Goal: Information Seeking & Learning: Check status

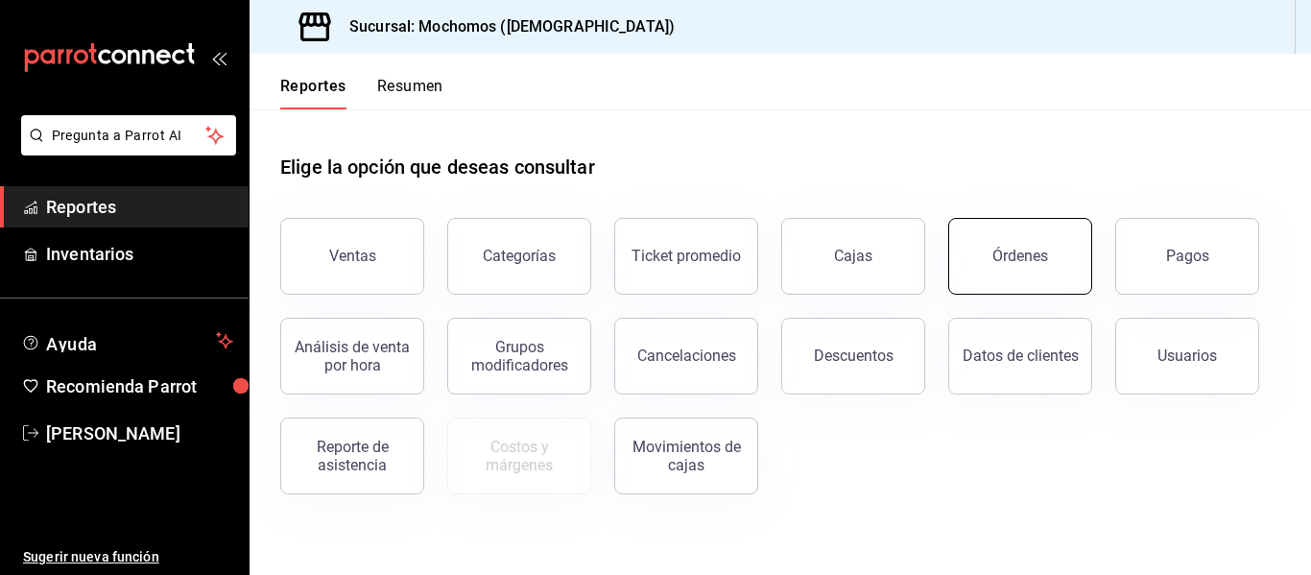
click at [979, 267] on button "Órdenes" at bounding box center [1021, 256] width 144 height 77
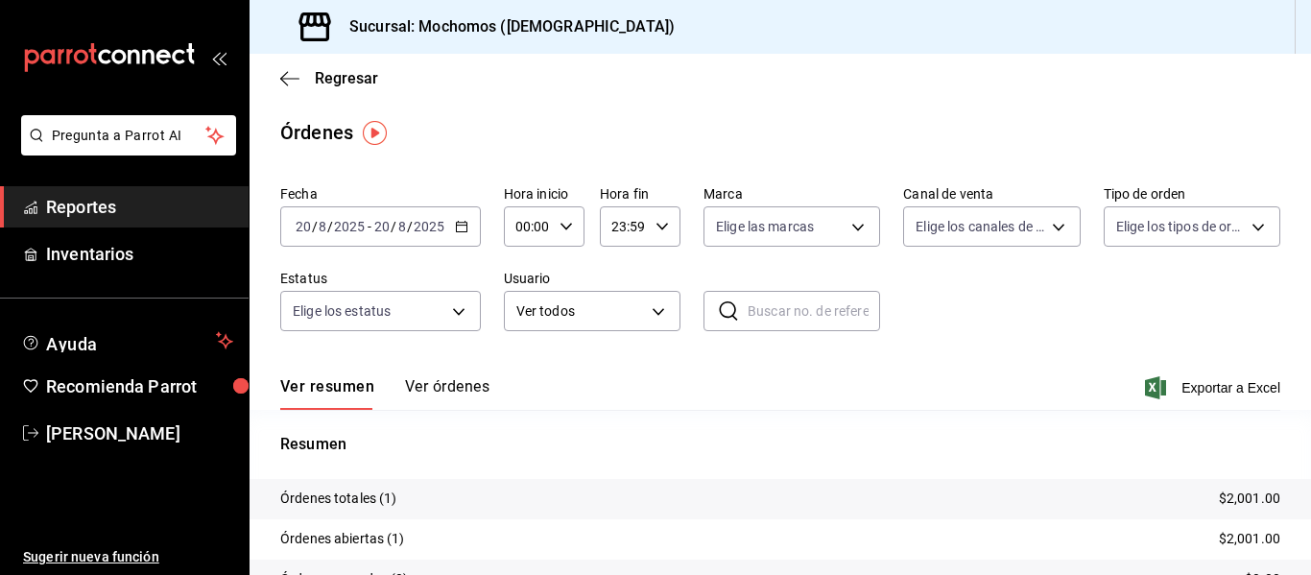
click at [479, 235] on div "[DATE] [DATE] - [DATE] [DATE]" at bounding box center [380, 226] width 201 height 40
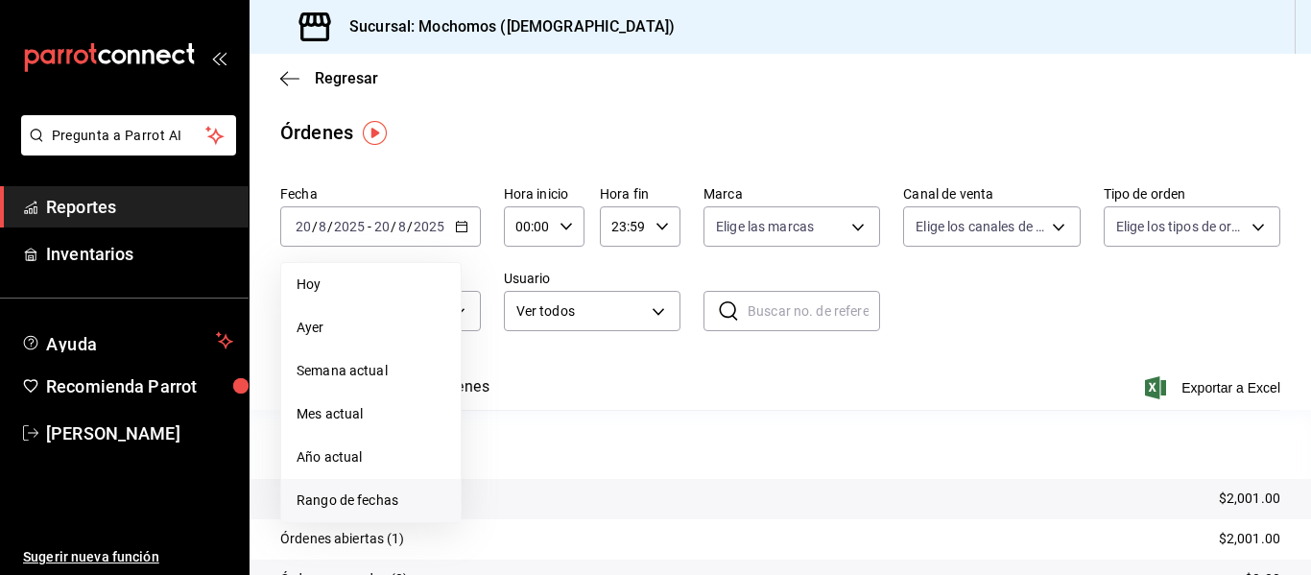
click at [333, 504] on span "Rango de fechas" at bounding box center [371, 501] width 149 height 20
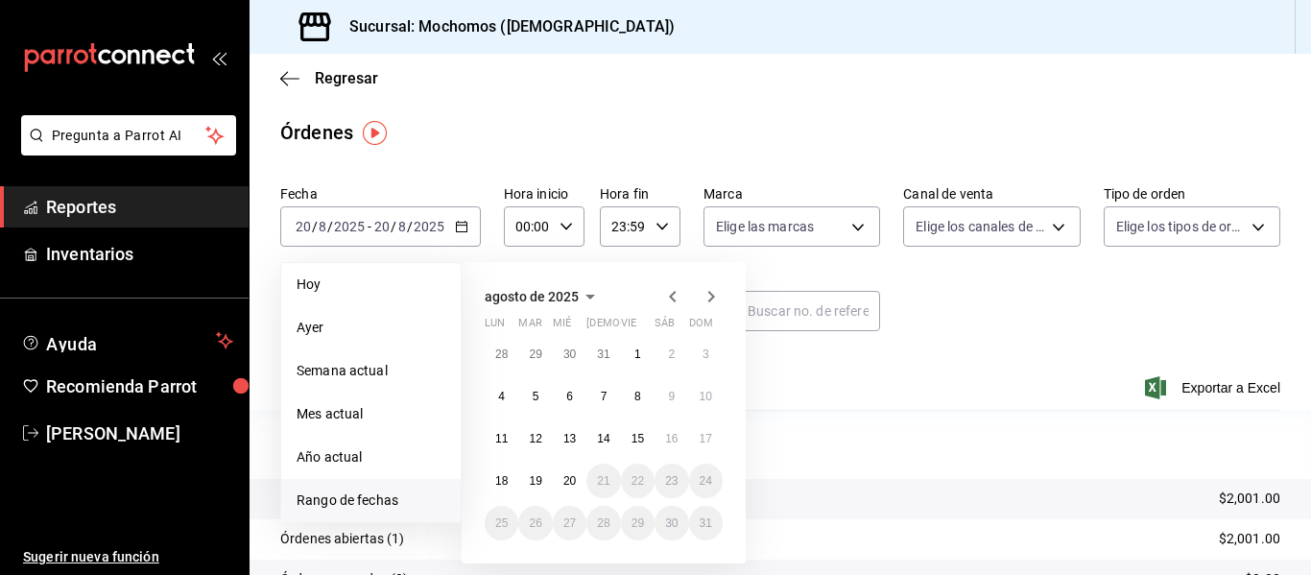
click at [674, 291] on icon "button" at bounding box center [672, 296] width 23 height 23
click at [602, 348] on abbr "31" at bounding box center [603, 354] width 12 height 13
click at [647, 524] on button "1" at bounding box center [638, 523] width 34 height 35
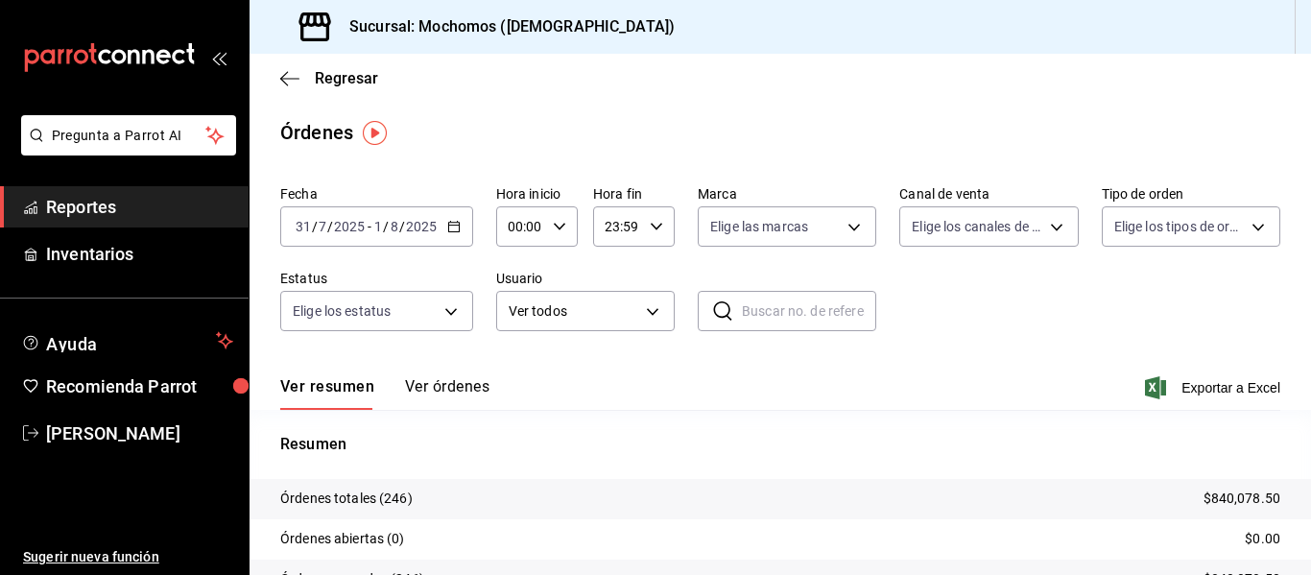
click at [554, 233] on div "00:00 Hora inicio" at bounding box center [537, 226] width 82 height 40
drag, startPoint x: 525, startPoint y: 306, endPoint x: 639, endPoint y: 254, distance: 125.5
click at [525, 304] on button "05" at bounding box center [515, 314] width 33 height 38
type input "05:00"
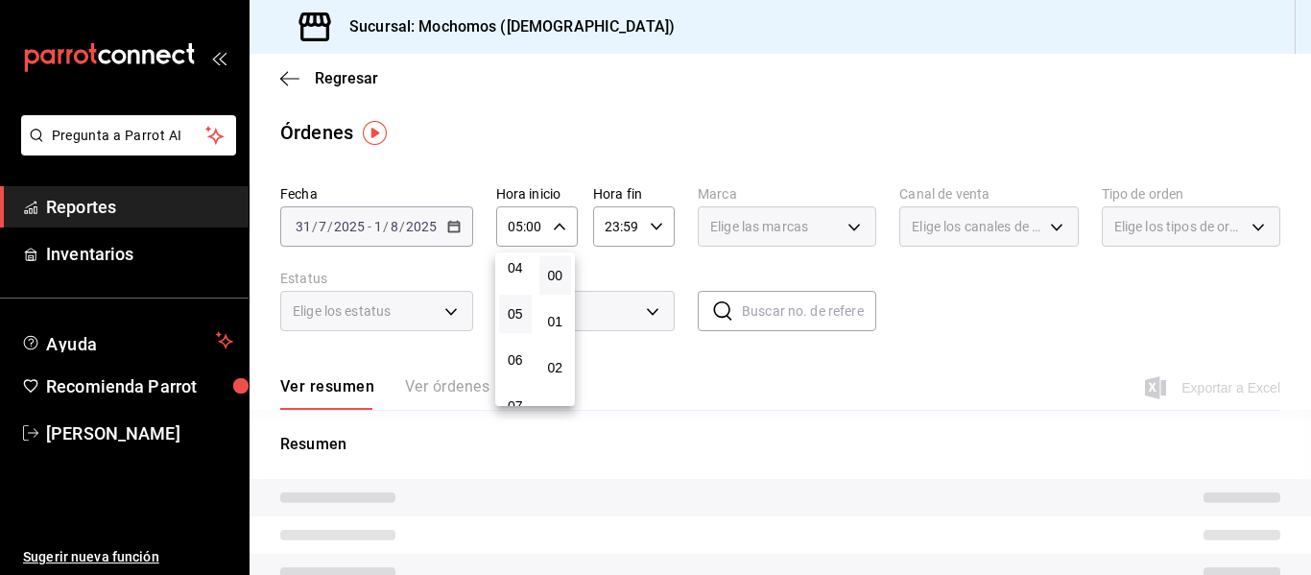
click at [662, 225] on div at bounding box center [655, 287] width 1311 height 575
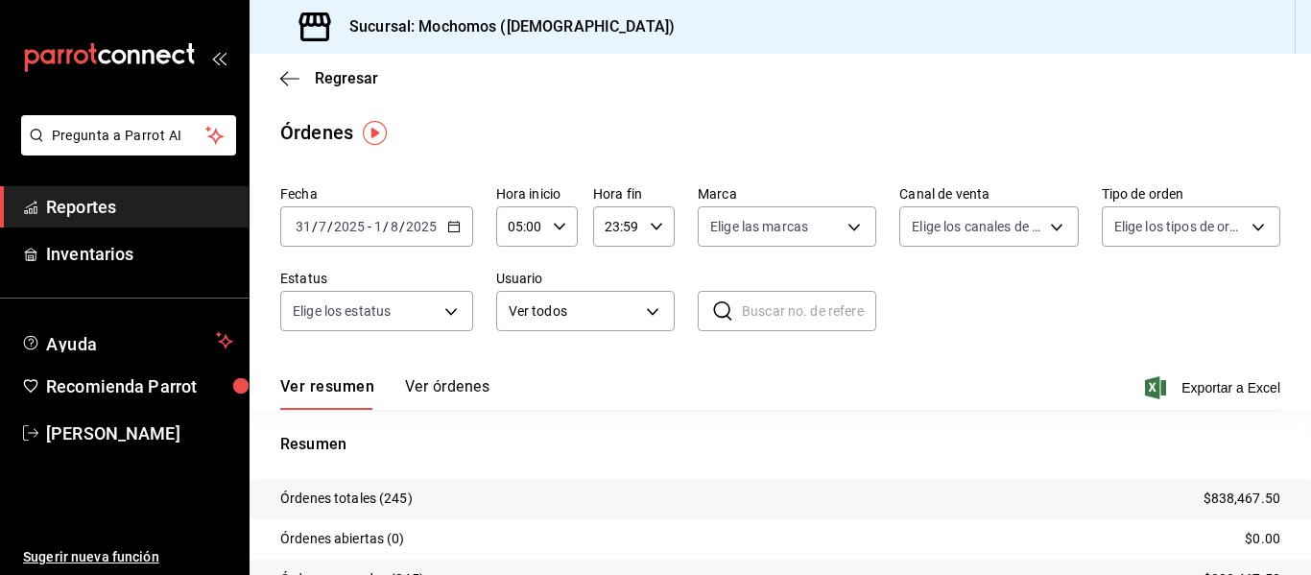
click at [650, 228] on icon "button" at bounding box center [656, 226] width 13 height 13
click at [614, 265] on span "04" at bounding box center [611, 267] width 10 height 15
type input "04:59"
click at [456, 391] on div at bounding box center [655, 287] width 1311 height 575
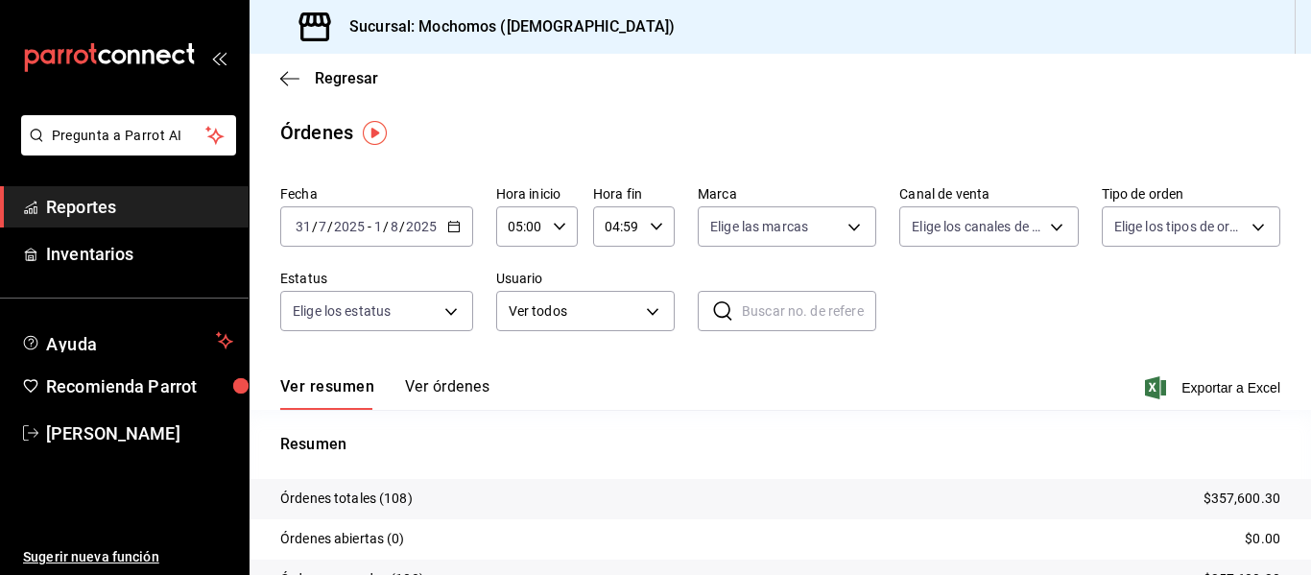
click at [459, 382] on button "Ver órdenes" at bounding box center [447, 393] width 84 height 33
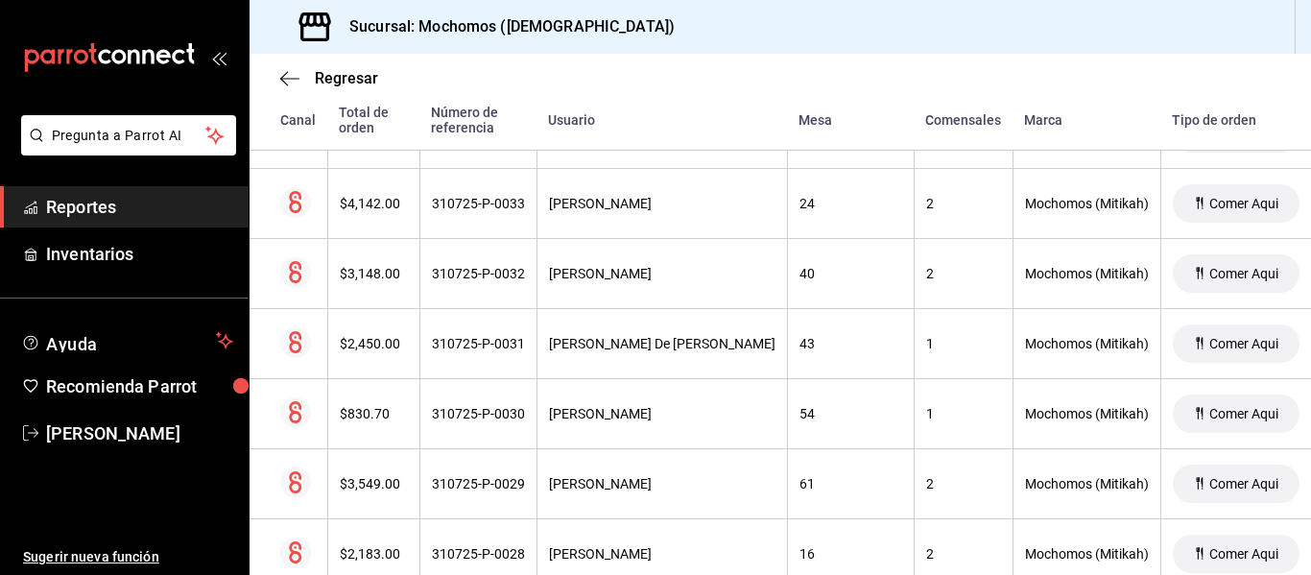
scroll to position [5760, 0]
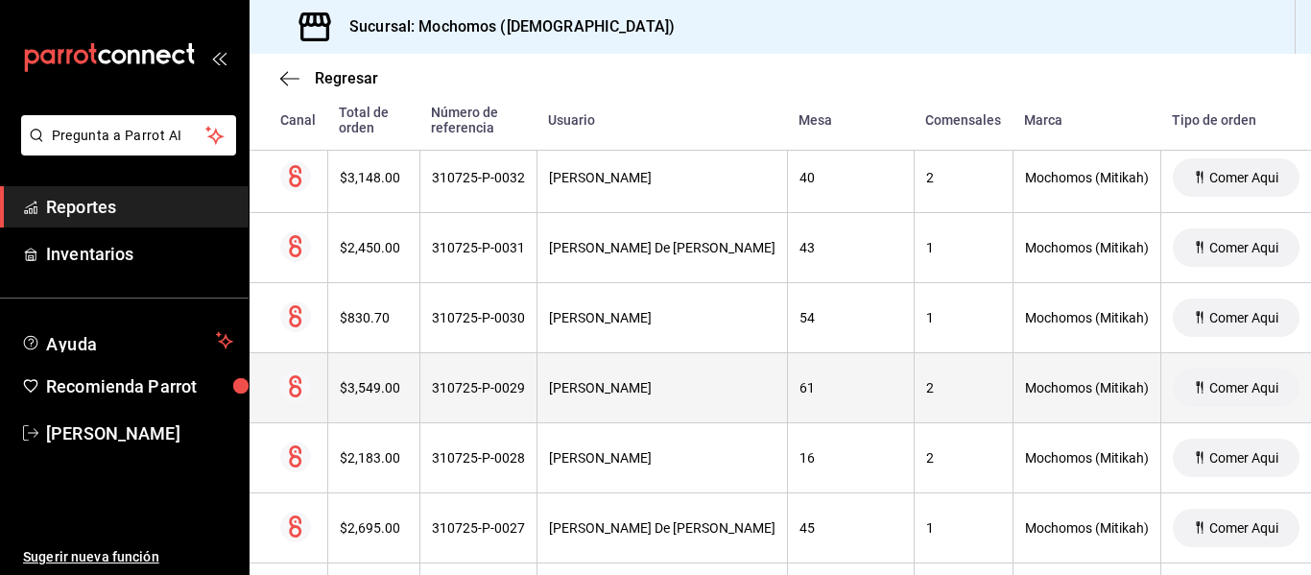
click at [511, 389] on div "310725-P-0029" at bounding box center [478, 387] width 93 height 15
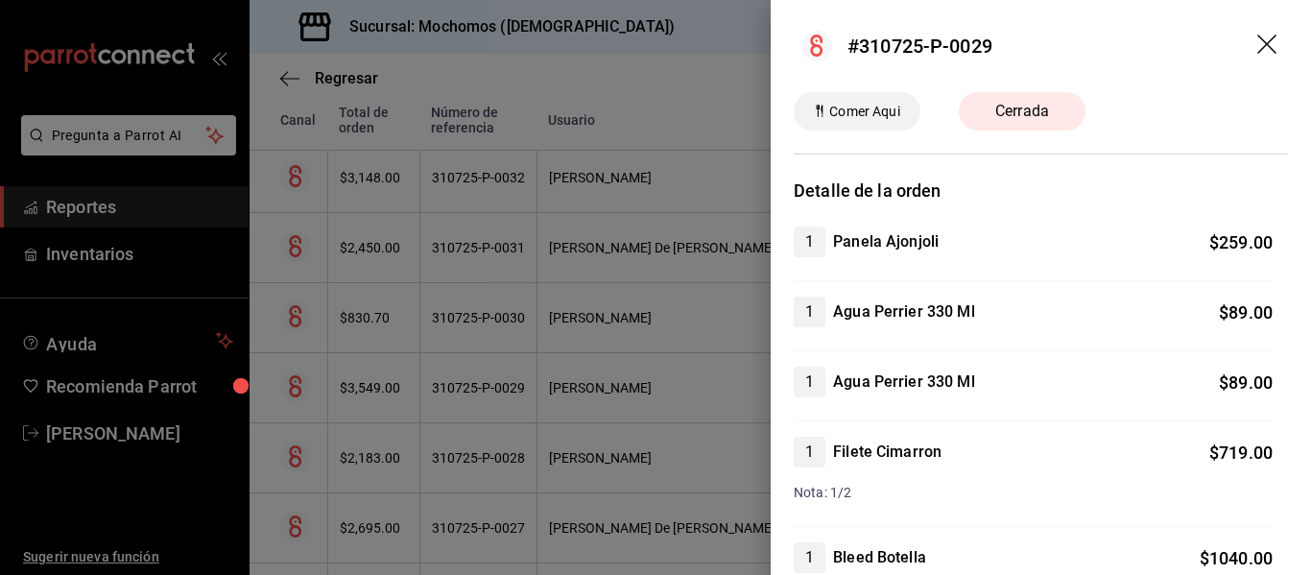
click at [1262, 36] on icon "drag" at bounding box center [1267, 44] width 19 height 19
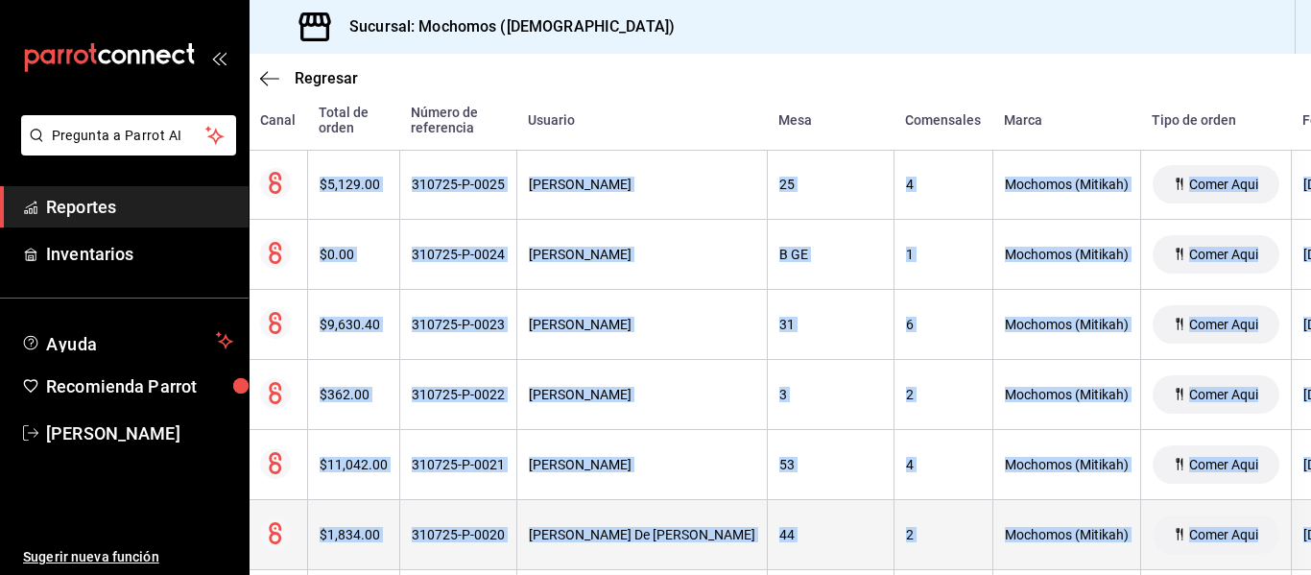
scroll to position [6424, 105]
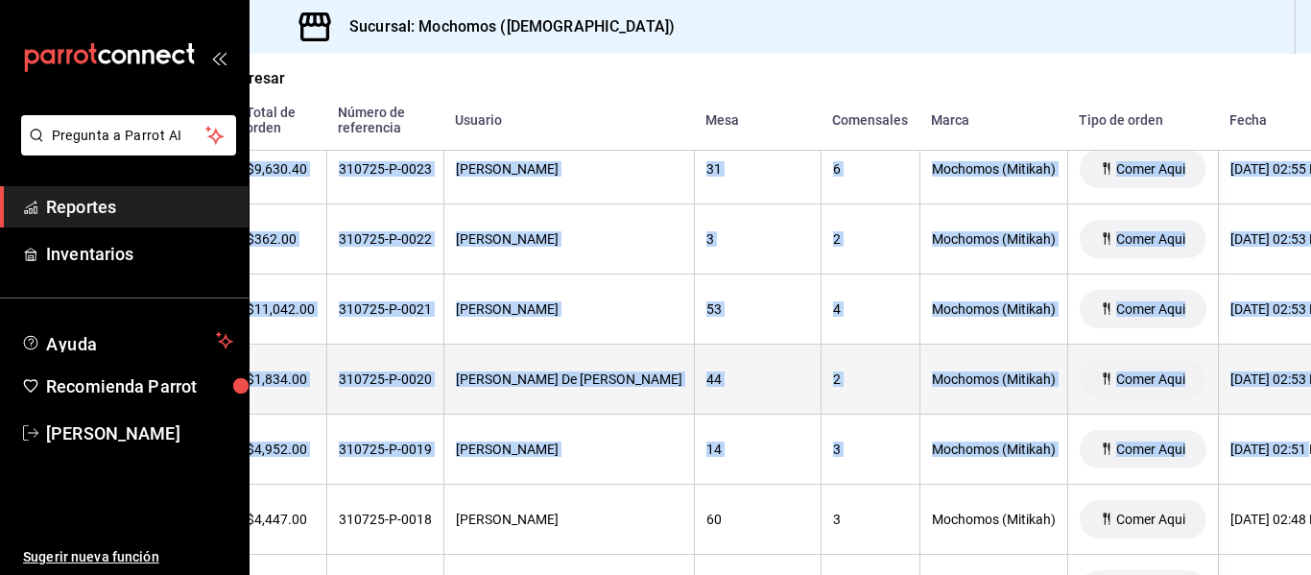
drag, startPoint x: 1064, startPoint y: 560, endPoint x: 1285, endPoint y: 557, distance: 220.8
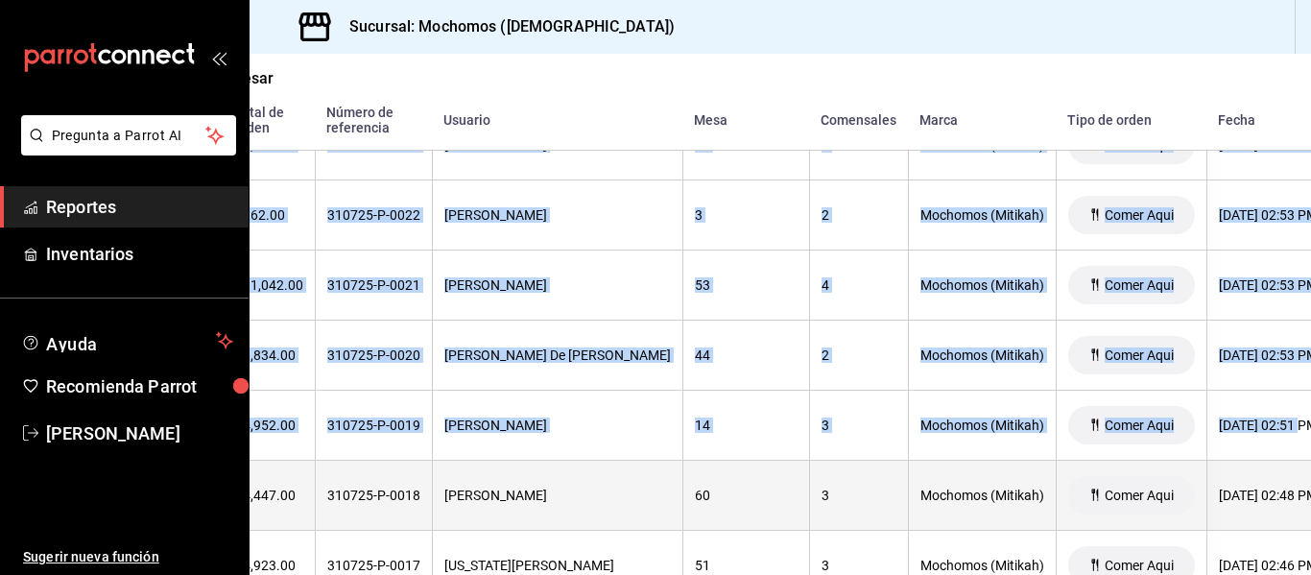
click at [1207, 527] on th "[DATE] 02:48 PM" at bounding box center [1268, 496] width 123 height 70
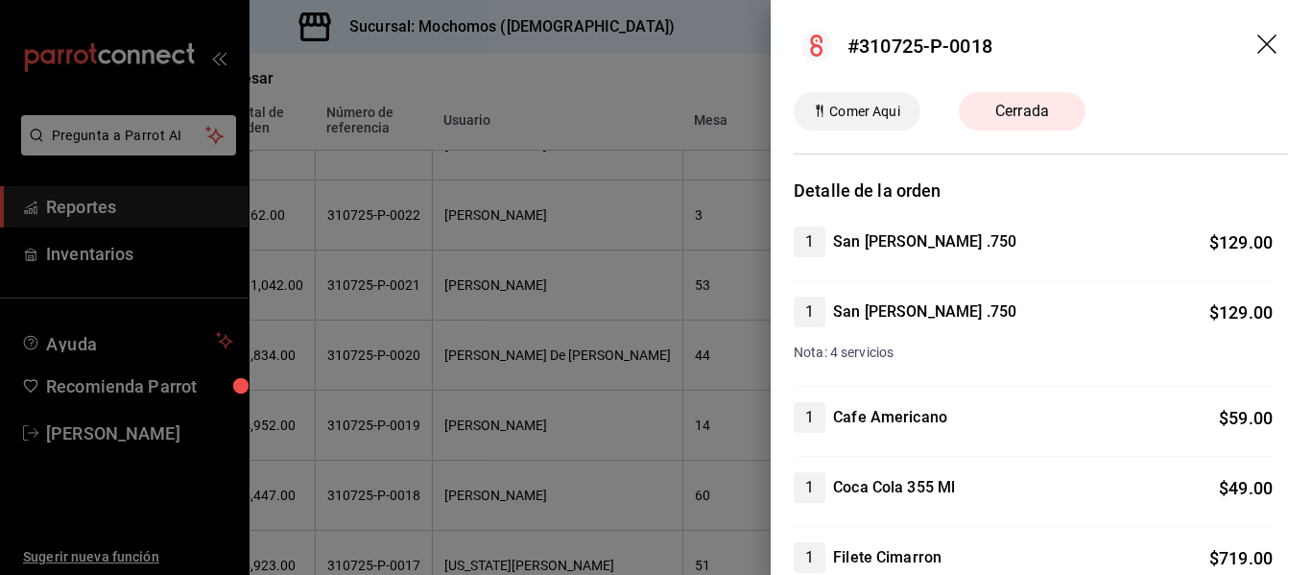
click at [1263, 47] on icon "drag" at bounding box center [1269, 46] width 23 height 23
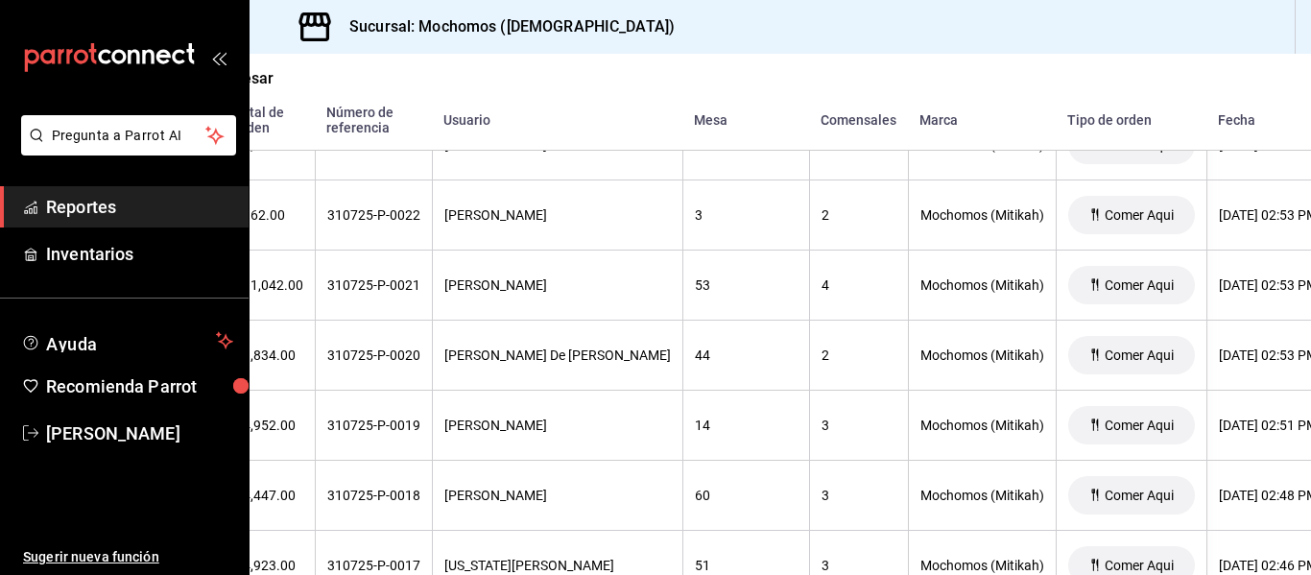
scroll to position [6424, 256]
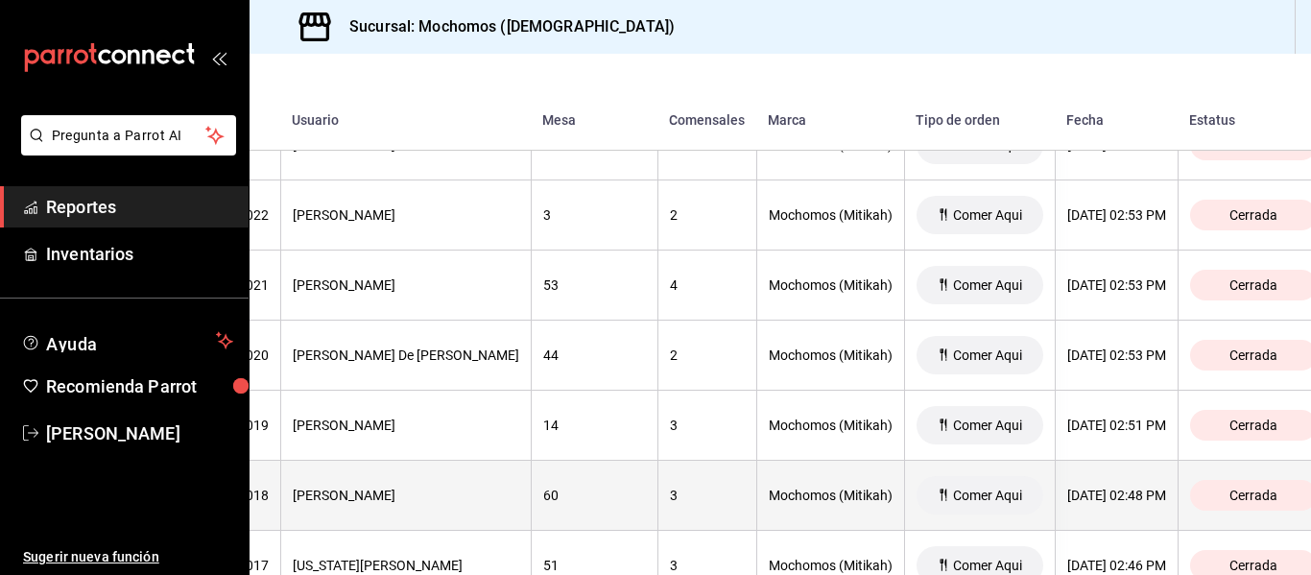
click at [1255, 488] on div "Cerrada" at bounding box center [1253, 495] width 127 height 31
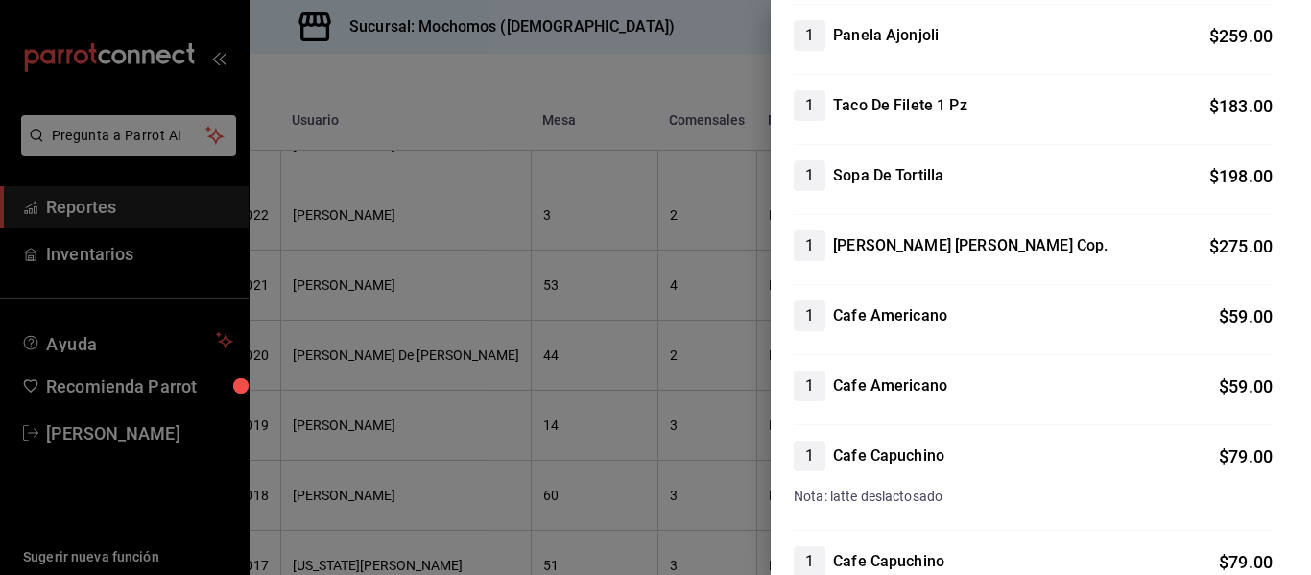
scroll to position [0, 0]
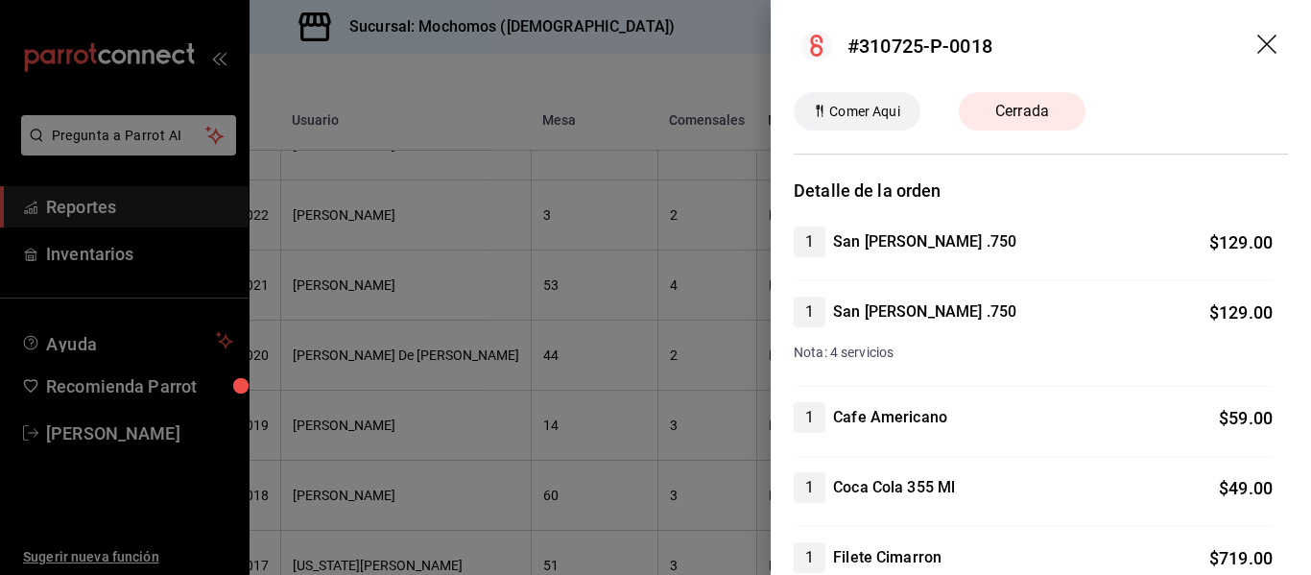
click at [1267, 46] on header "#310725-P-0018" at bounding box center [1041, 46] width 541 height 92
click at [1258, 38] on icon "drag" at bounding box center [1269, 46] width 23 height 23
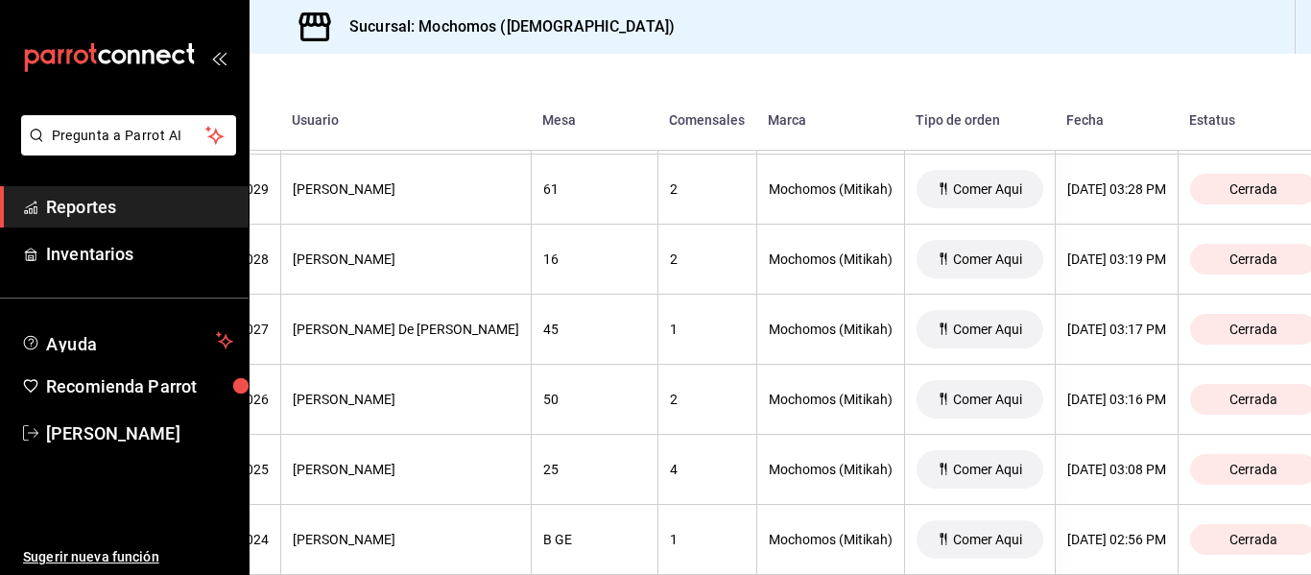
scroll to position [5944, 256]
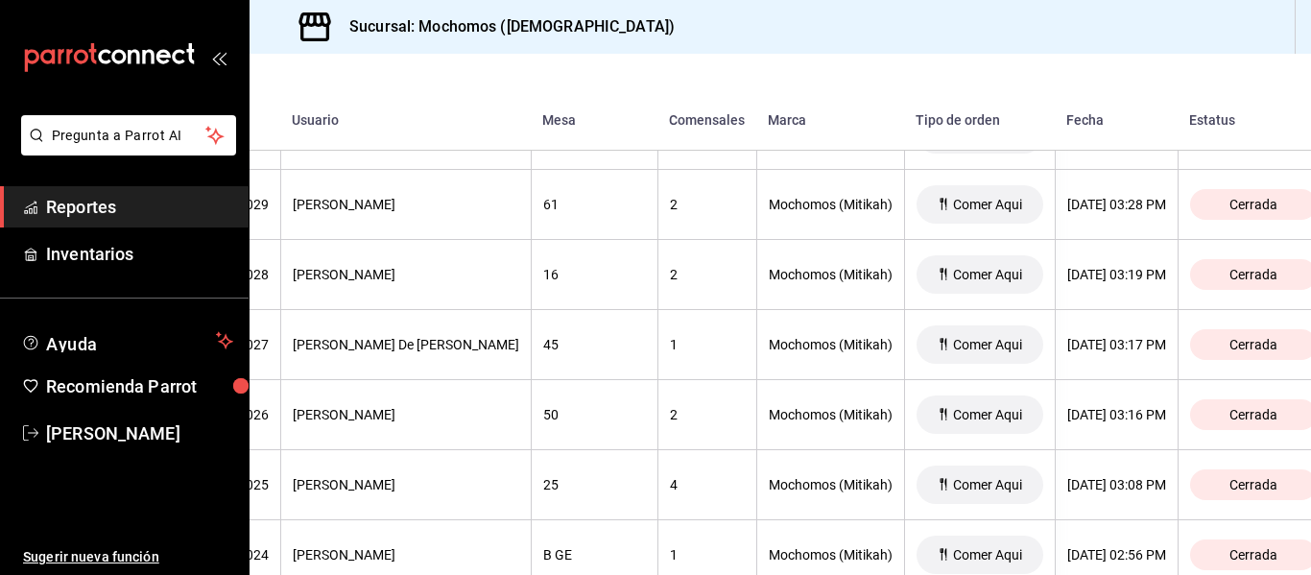
drag, startPoint x: 1170, startPoint y: 111, endPoint x: 1157, endPoint y: 135, distance: 27.5
click at [1178, 117] on th "Estatus" at bounding box center [1263, 102] width 170 height 97
click at [1055, 136] on th "Fecha" at bounding box center [1116, 102] width 123 height 97
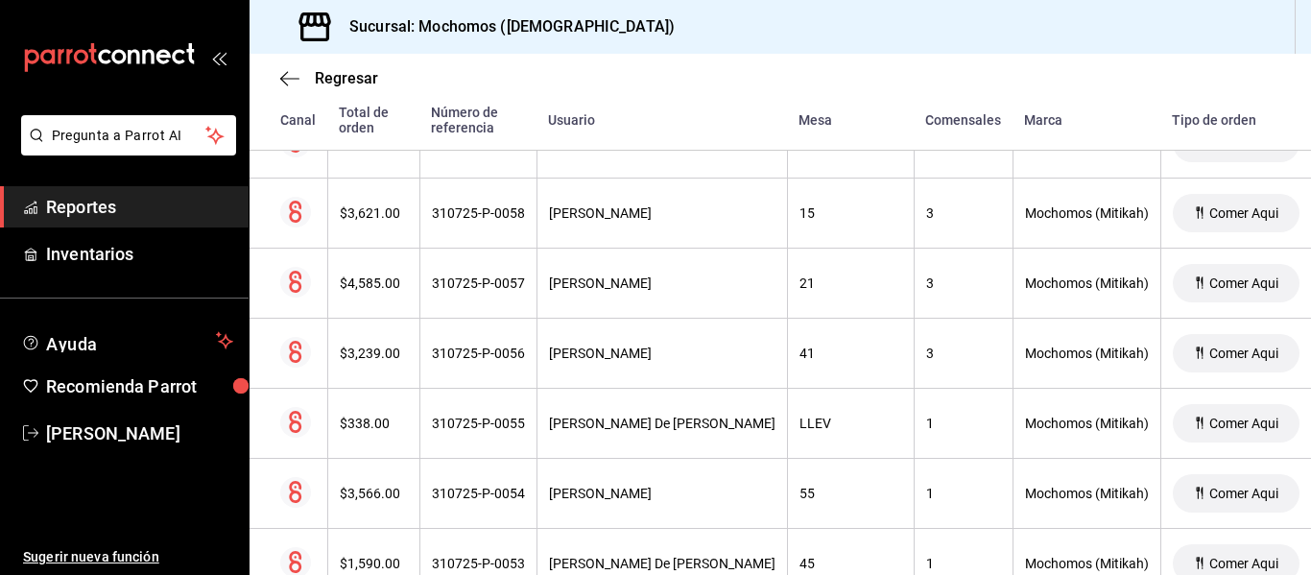
scroll to position [3936, 0]
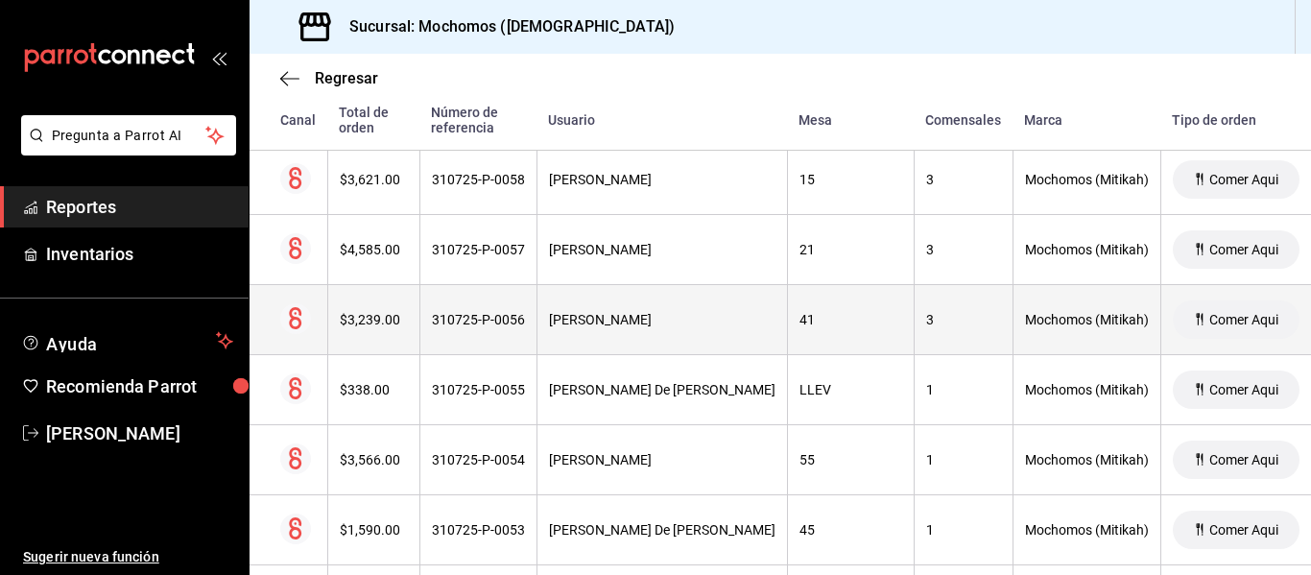
click at [348, 314] on div "$3,239.00" at bounding box center [374, 319] width 68 height 15
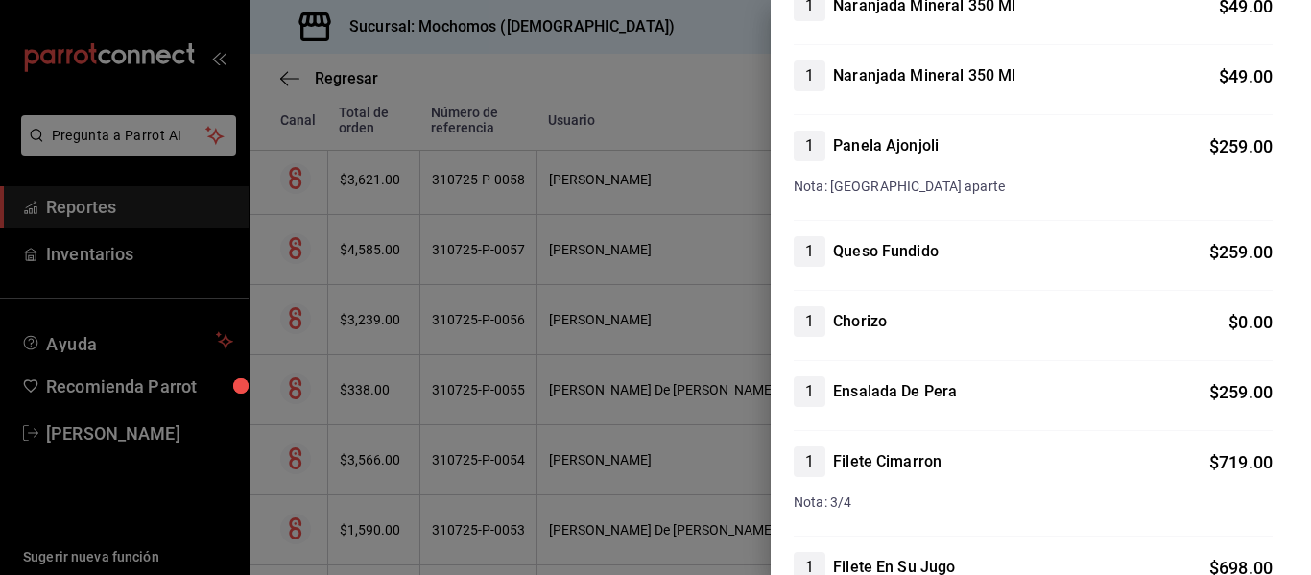
scroll to position [1, 0]
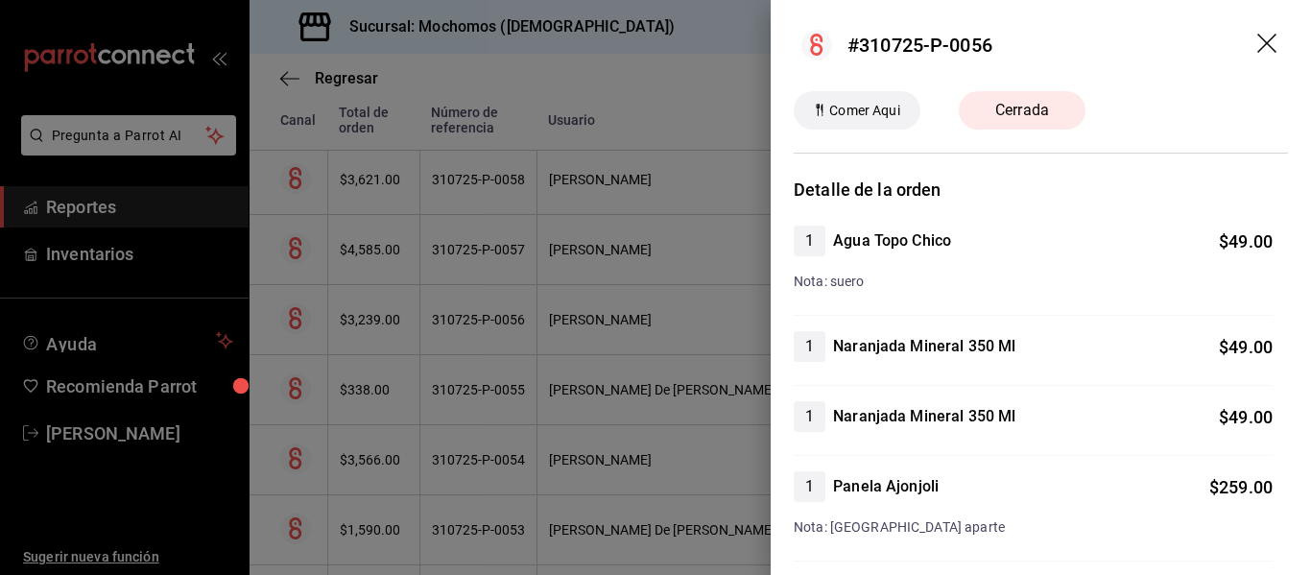
drag, startPoint x: 1261, startPoint y: 42, endPoint x: 768, endPoint y: 86, distance: 494.5
click at [1258, 44] on icon "drag" at bounding box center [1269, 45] width 23 height 23
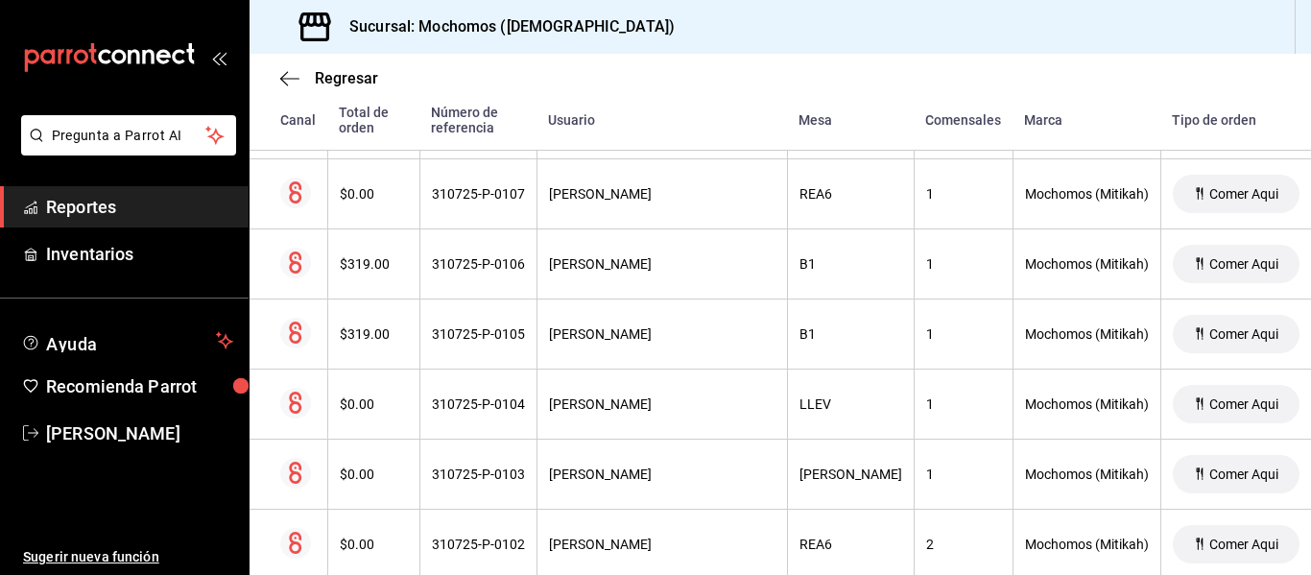
scroll to position [1012, 0]
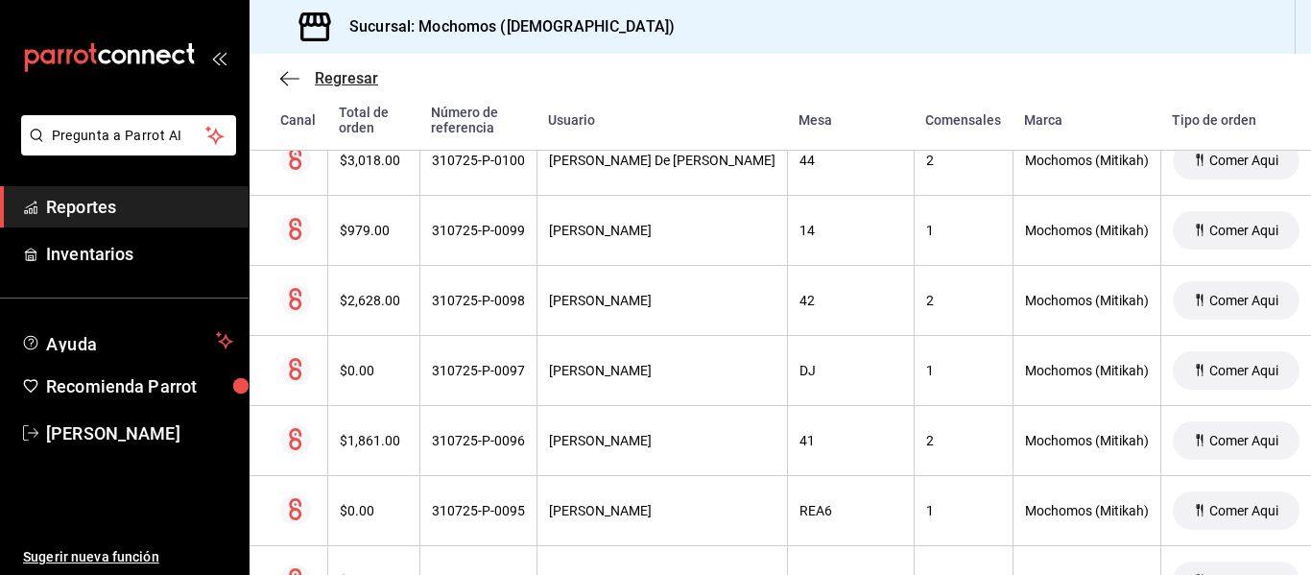
click at [353, 80] on span "Regresar" at bounding box center [346, 78] width 63 height 18
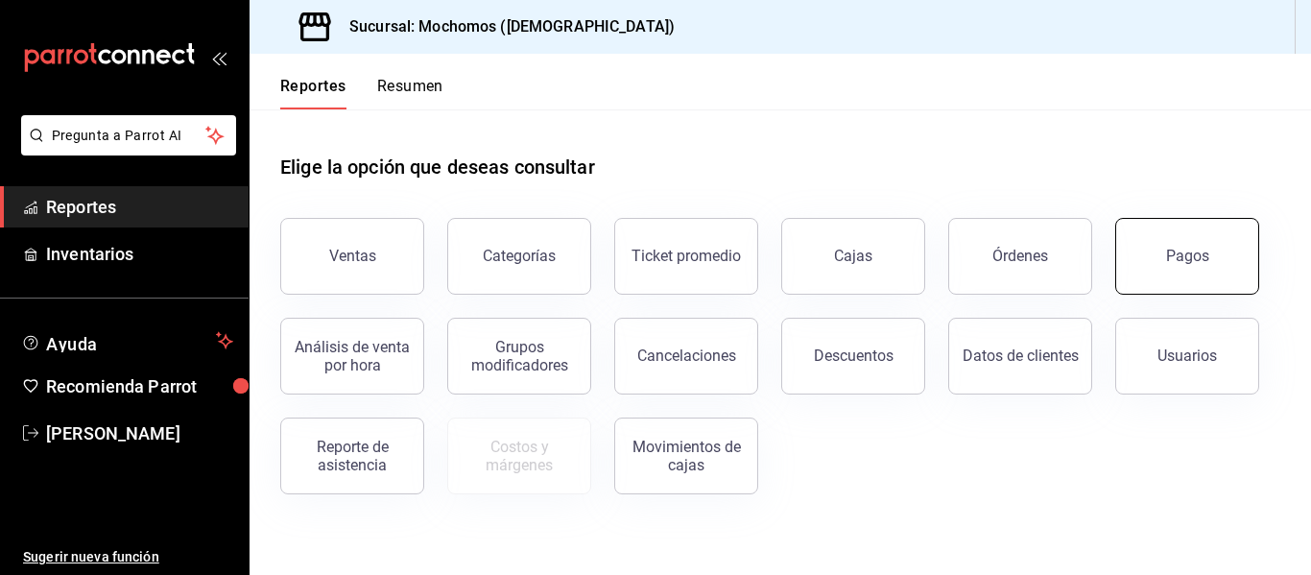
click at [1181, 272] on button "Pagos" at bounding box center [1188, 256] width 144 height 77
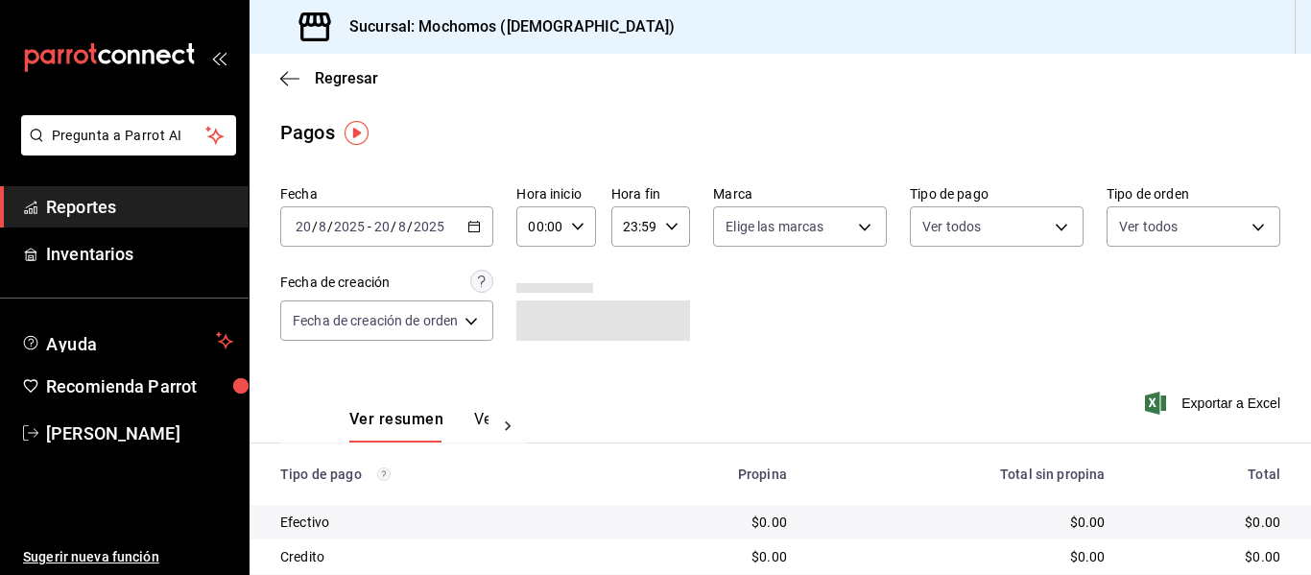
click at [486, 228] on div "[DATE] [DATE] - [DATE] [DATE]" at bounding box center [386, 226] width 213 height 40
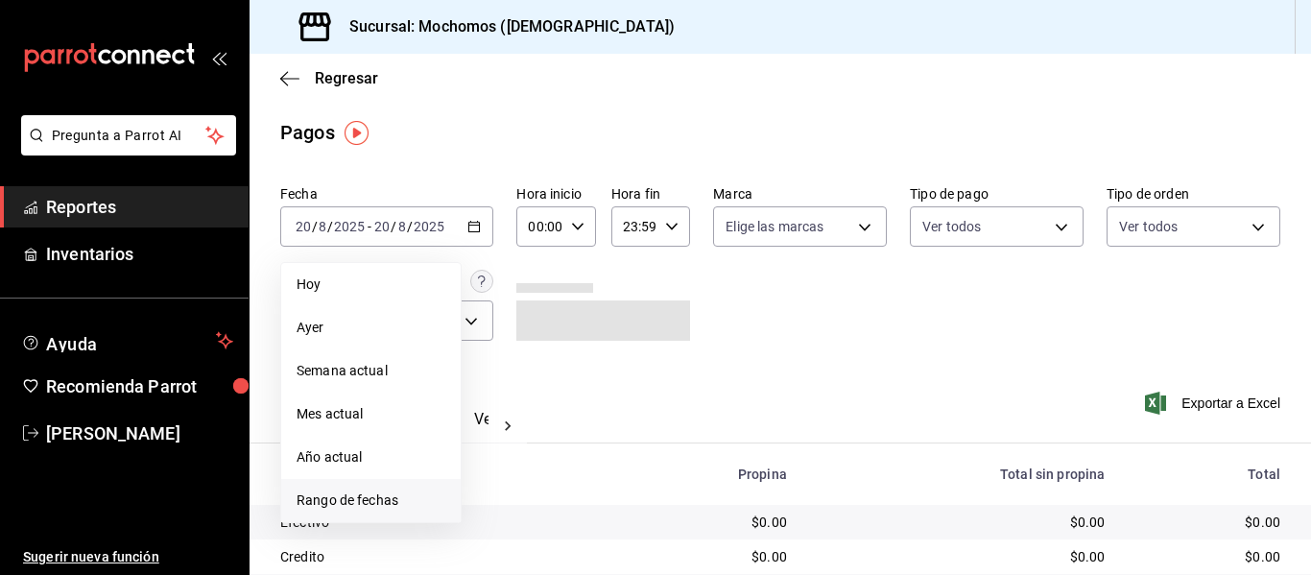
click at [382, 501] on span "Rango de fechas" at bounding box center [371, 501] width 149 height 20
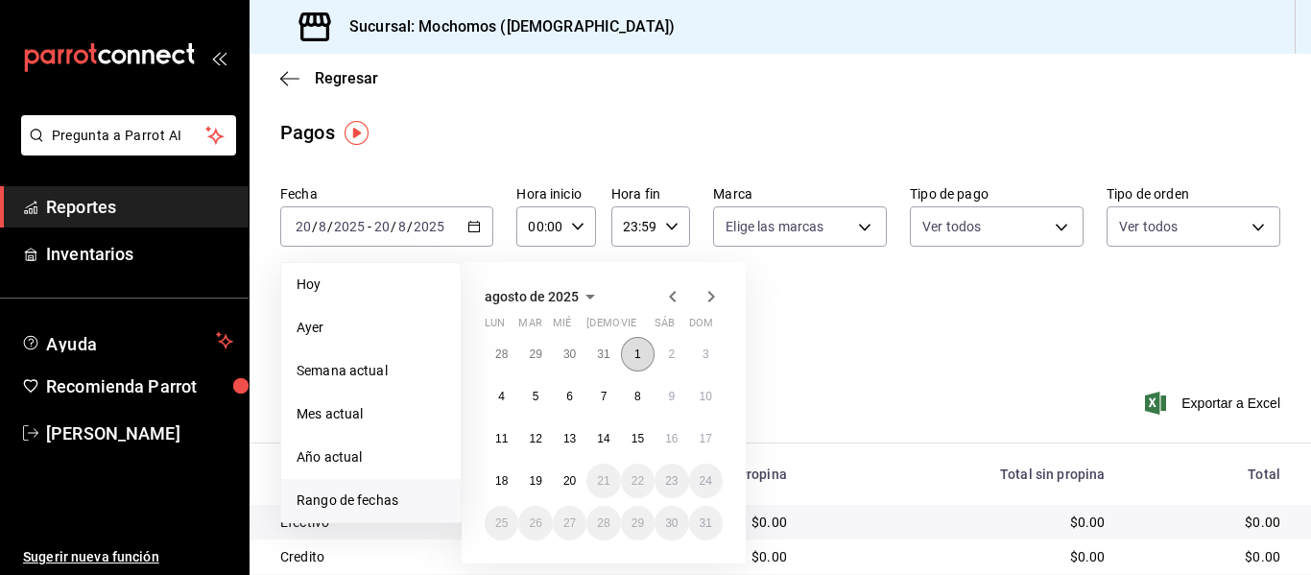
click at [639, 356] on abbr "1" at bounding box center [638, 354] width 7 height 13
click at [593, 349] on button "31" at bounding box center [604, 354] width 34 height 35
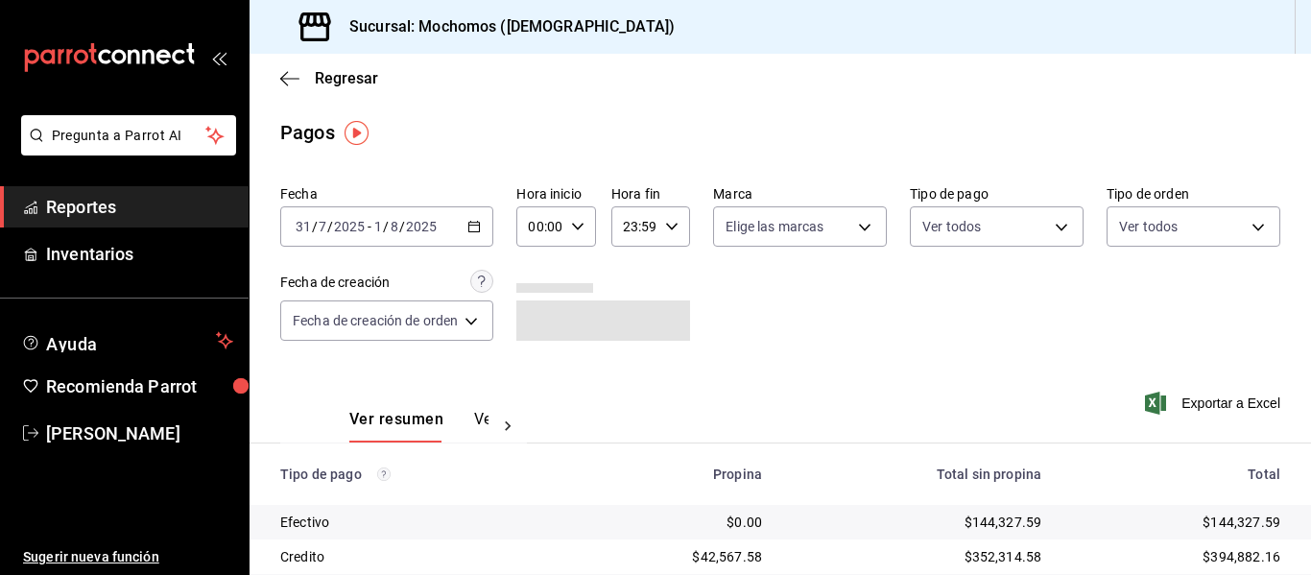
click at [589, 228] on div "00:00 Hora inicio" at bounding box center [556, 226] width 79 height 40
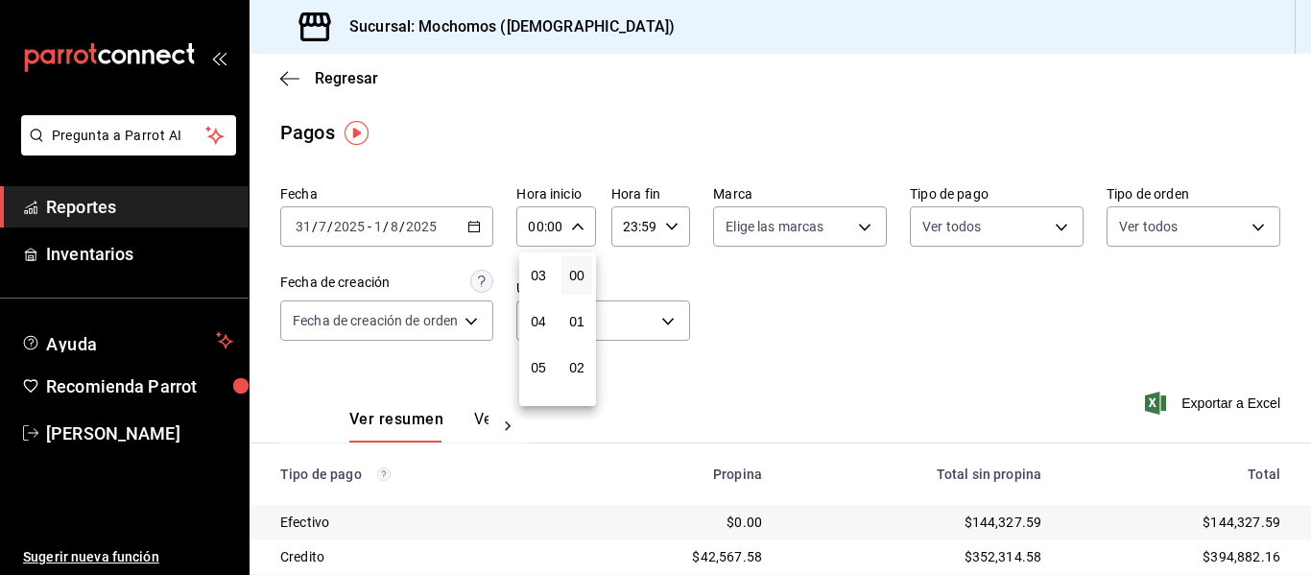
scroll to position [96, 0]
click at [541, 397] on button "05" at bounding box center [538, 410] width 31 height 38
type input "05:00"
click at [671, 223] on div at bounding box center [655, 287] width 1311 height 575
click at [665, 222] on icon "button" at bounding box center [671, 226] width 13 height 13
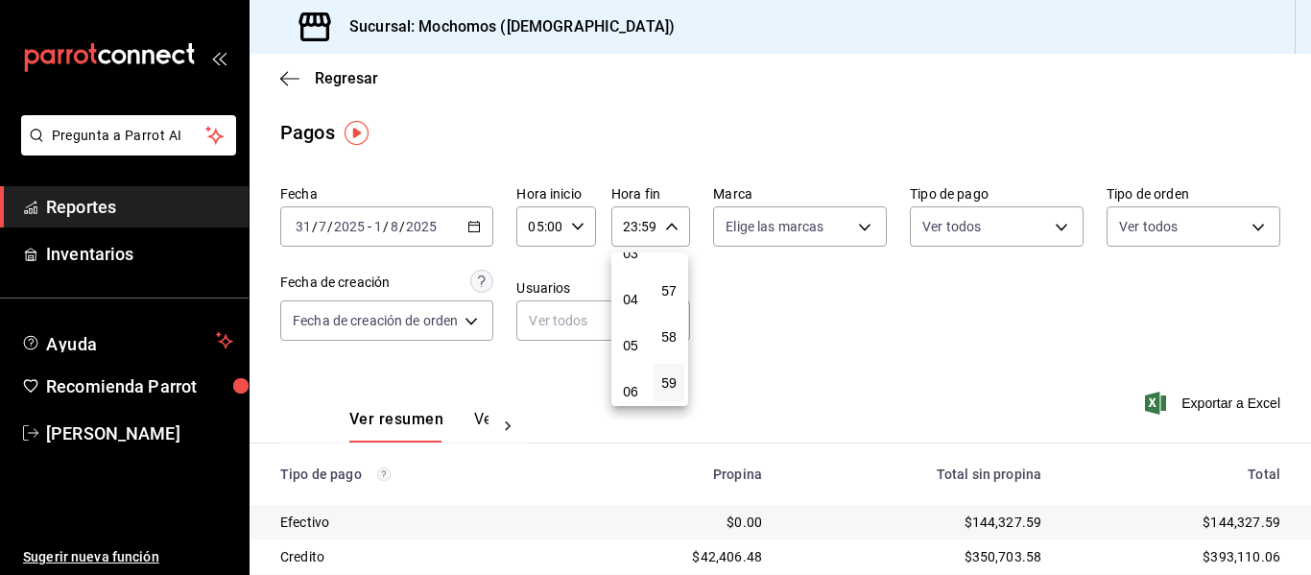
scroll to position [88, 0]
click at [634, 372] on span "04" at bounding box center [631, 371] width 8 height 15
type input "04:59"
click at [842, 366] on div at bounding box center [655, 287] width 1311 height 575
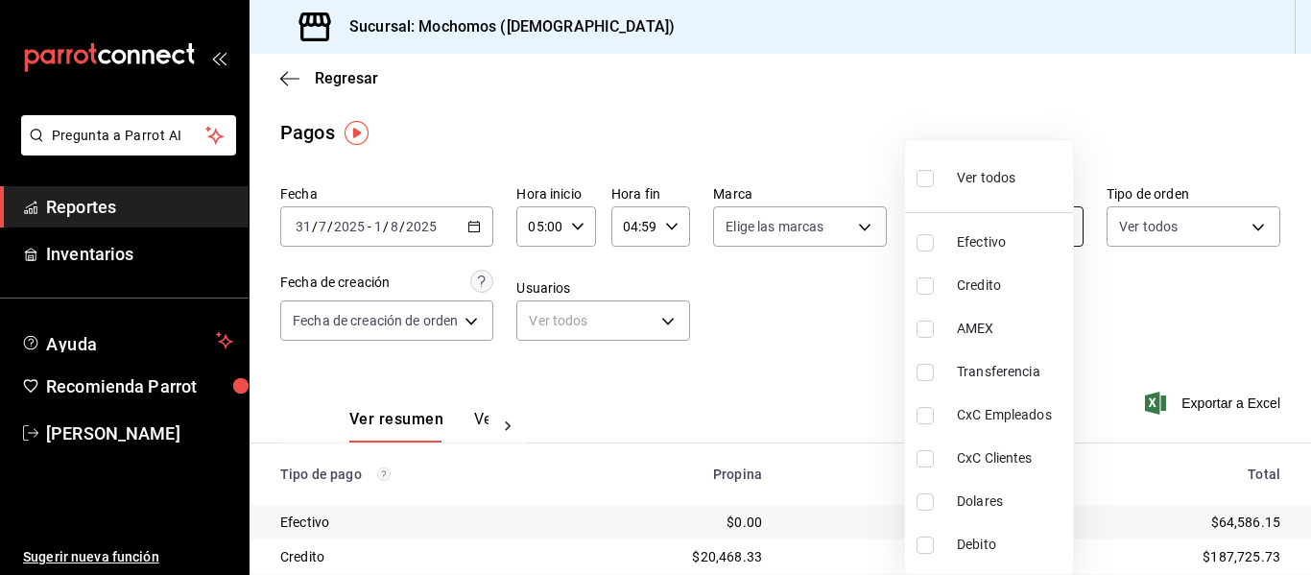
click at [966, 229] on body "Pregunta a Parrot AI Reportes Inventarios Ayuda Recomienda Parrot [PERSON_NAME]…" at bounding box center [655, 287] width 1311 height 575
click at [948, 298] on li "Credito" at bounding box center [989, 285] width 168 height 43
type input "372d2445-329c-4a03-a38f-2e3f38cb3c93"
checkbox input "true"
click at [499, 422] on div at bounding box center [655, 287] width 1311 height 575
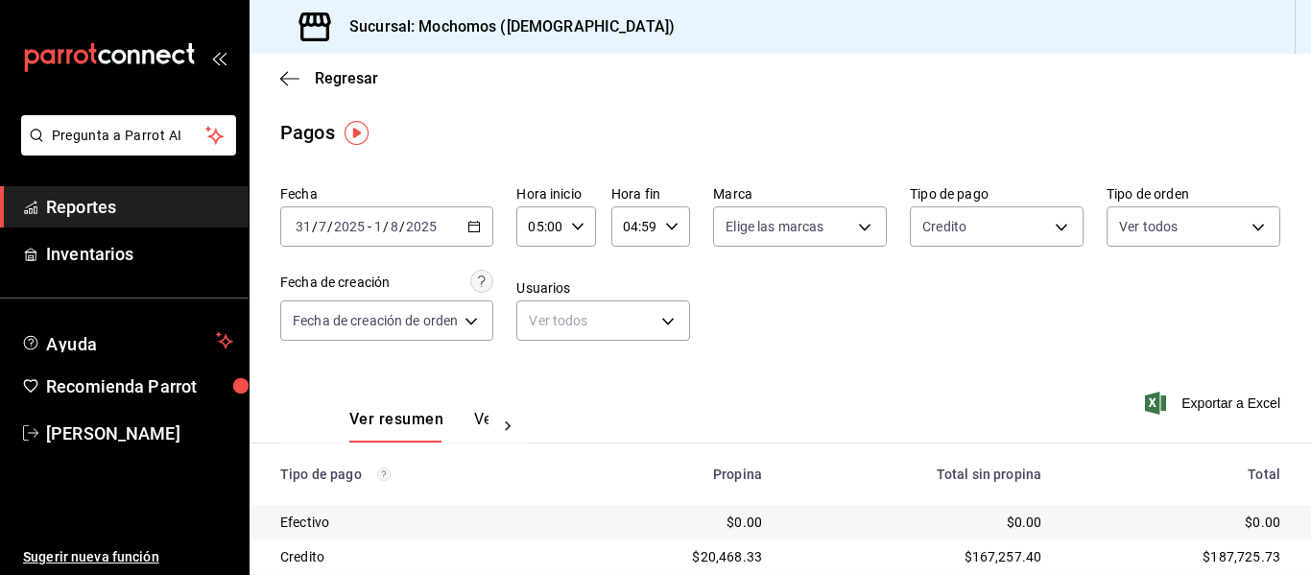
click at [504, 421] on icon at bounding box center [507, 426] width 19 height 19
click at [445, 418] on button "Ver pagos" at bounding box center [453, 426] width 72 height 33
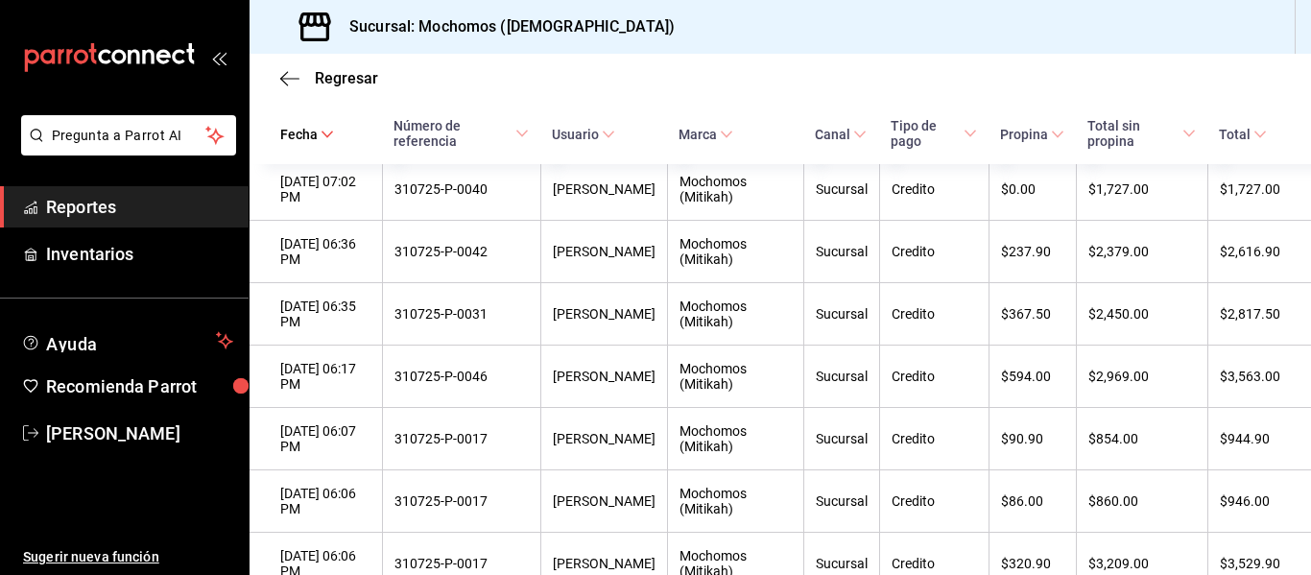
scroll to position [2824, 0]
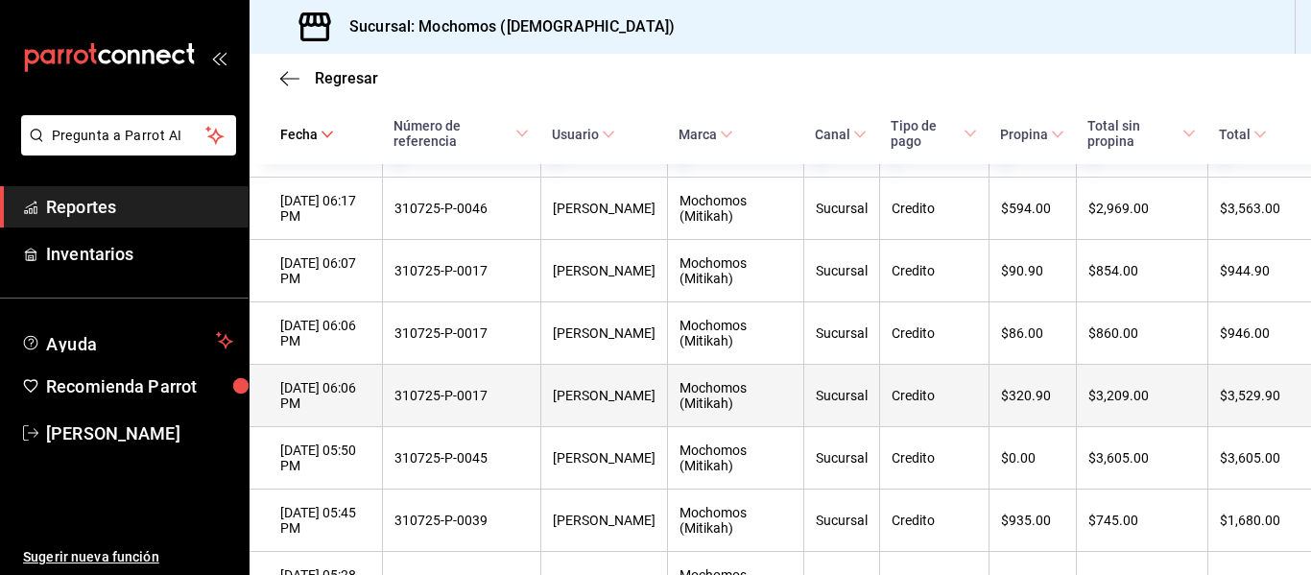
click at [478, 427] on th "310725-P-0017" at bounding box center [461, 396] width 159 height 62
click at [351, 411] on div "[DATE] 06:06 PM" at bounding box center [325, 395] width 90 height 31
click at [509, 403] on div "310725-P-0017" at bounding box center [462, 395] width 135 height 15
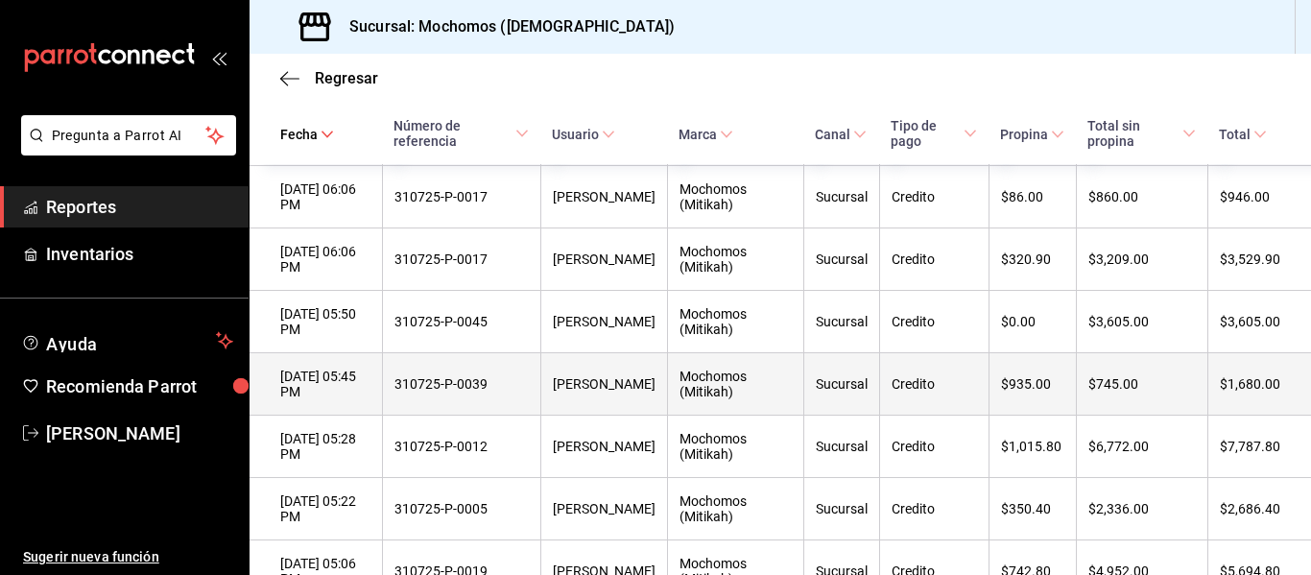
scroll to position [3016, 0]
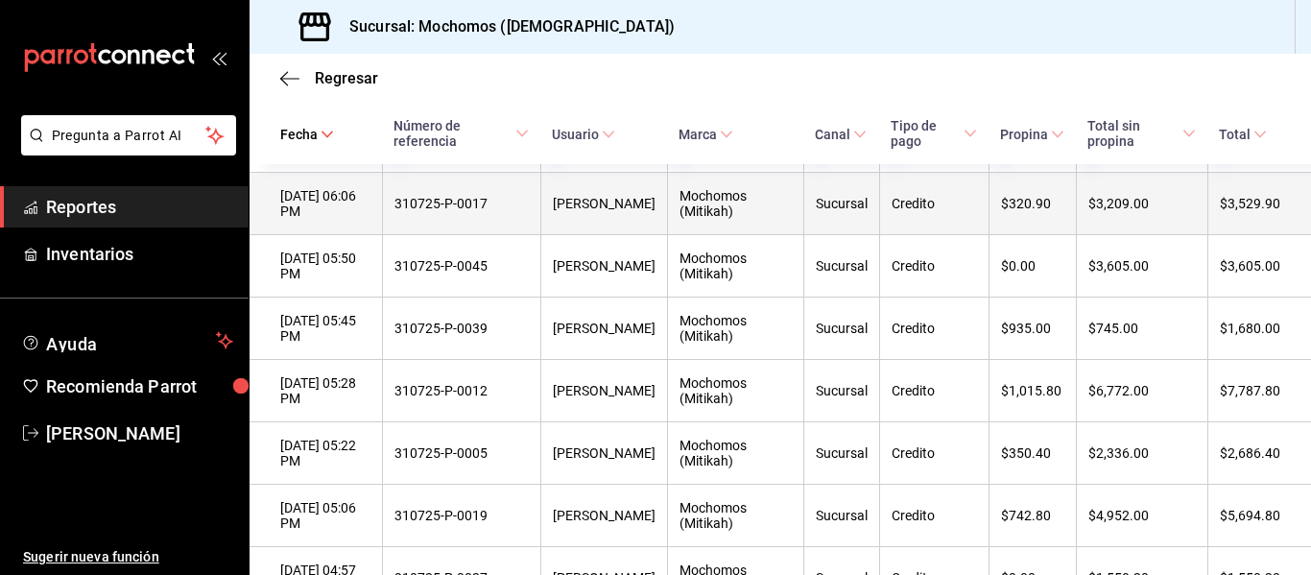
click at [487, 235] on th "310725-P-0017" at bounding box center [461, 204] width 159 height 62
click at [322, 219] on div "[DATE] 06:06 PM" at bounding box center [325, 203] width 90 height 31
click at [469, 211] on div "310725-P-0017" at bounding box center [462, 203] width 135 height 15
click at [1186, 235] on th "$3,209.00" at bounding box center [1142, 204] width 132 height 62
click at [1251, 235] on th "$3,529.90" at bounding box center [1260, 204] width 104 height 62
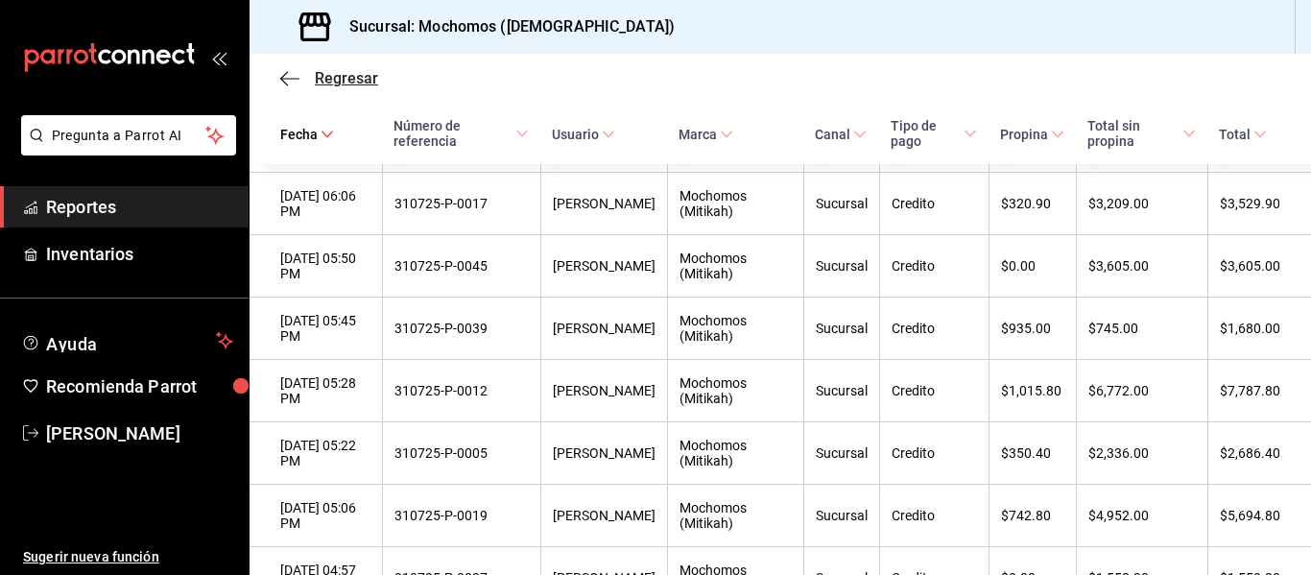
click at [347, 74] on span "Regresar" at bounding box center [346, 78] width 63 height 18
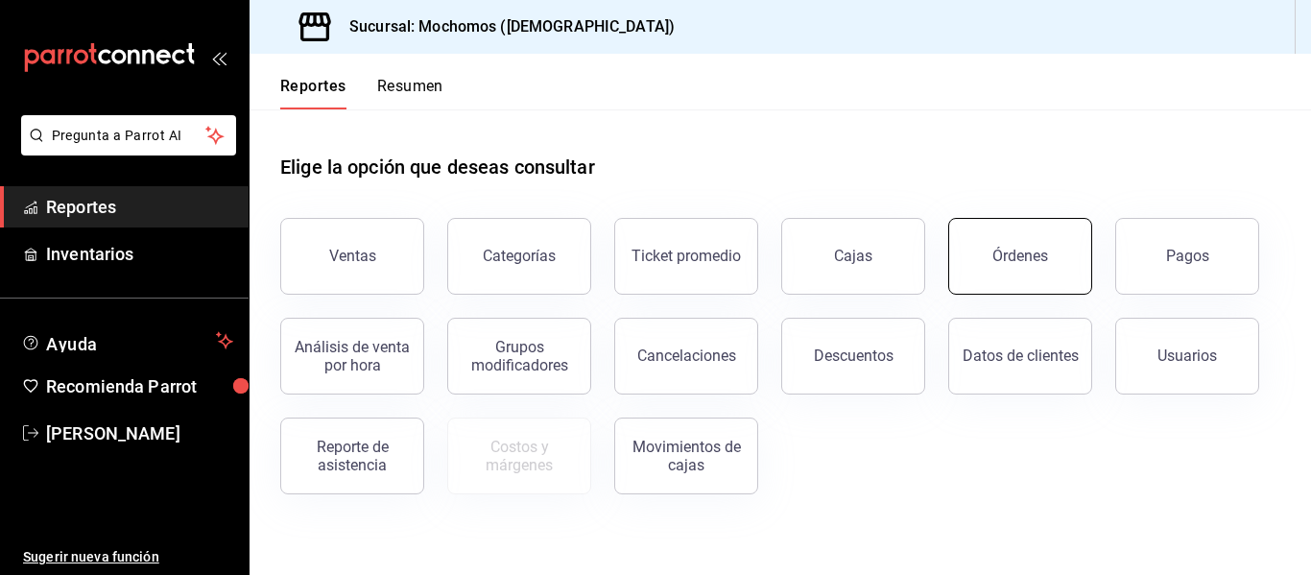
click at [1014, 276] on button "Órdenes" at bounding box center [1021, 256] width 144 height 77
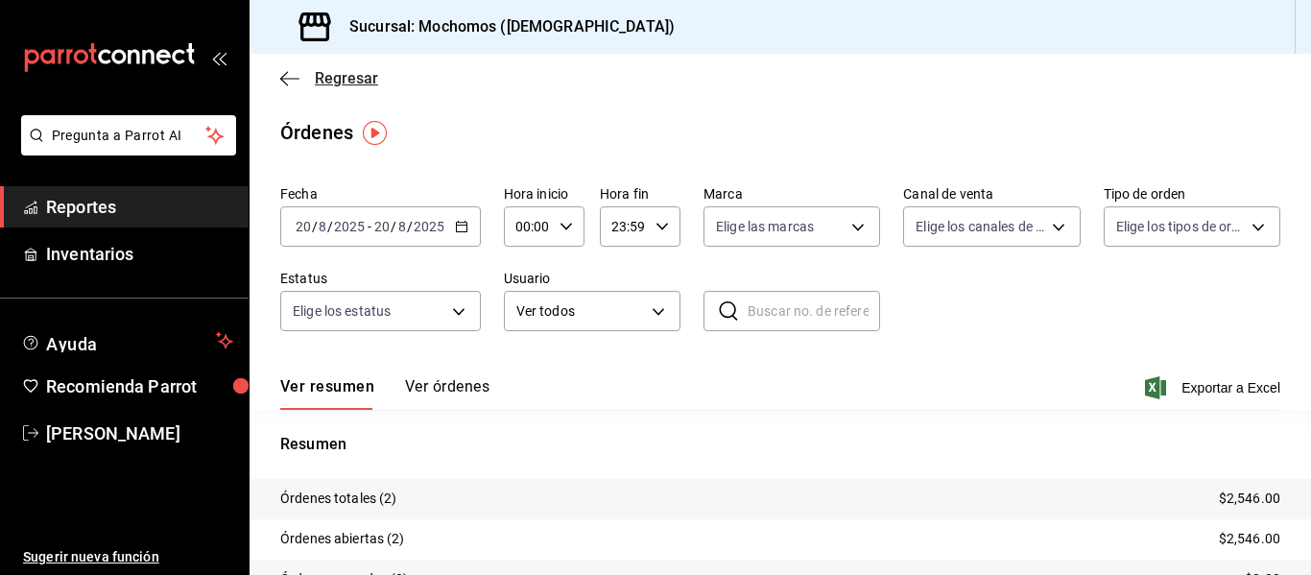
click at [294, 77] on icon "button" at bounding box center [289, 78] width 19 height 17
